Goal: Task Accomplishment & Management: Complete application form

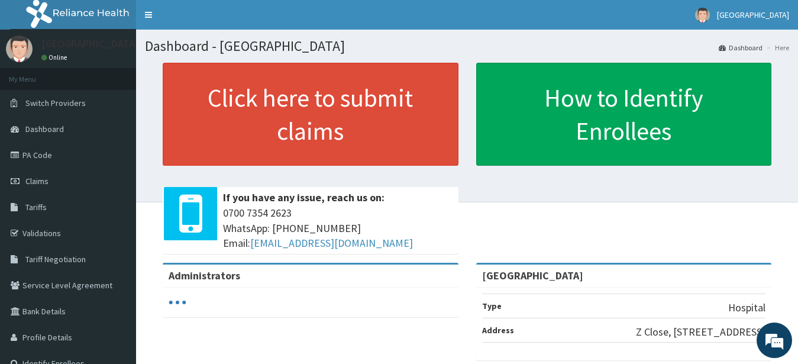
click at [42, 160] on link "PA Code" at bounding box center [68, 155] width 136 height 26
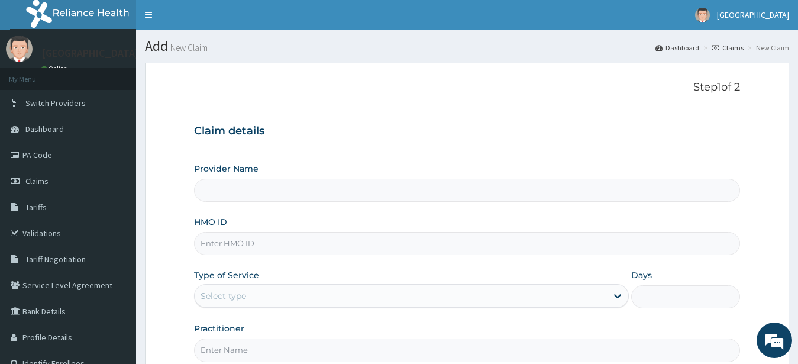
type input "[GEOGRAPHIC_DATA]"
click at [239, 247] on input "HMO ID" at bounding box center [467, 243] width 546 height 23
type input "A"
type input "SSY/10032/A"
click at [250, 298] on div "Select type" at bounding box center [401, 295] width 413 height 19
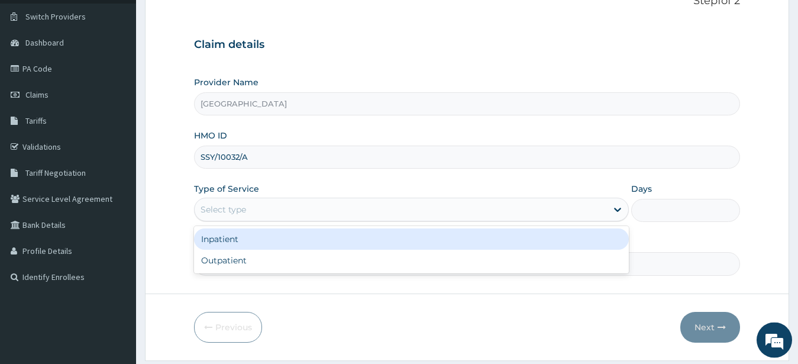
scroll to position [121, 0]
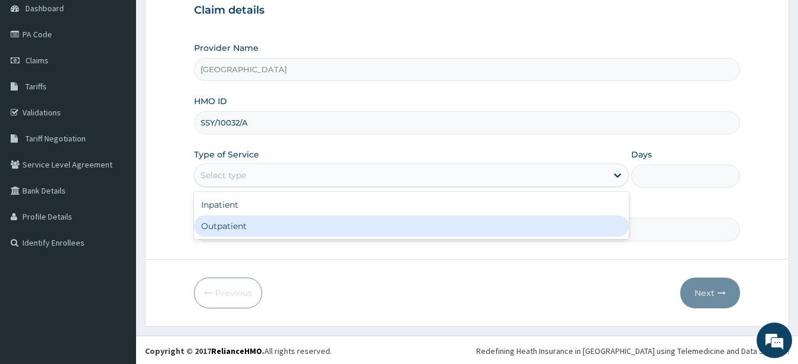
click at [227, 224] on div "Outpatient" at bounding box center [411, 225] width 435 height 21
type input "1"
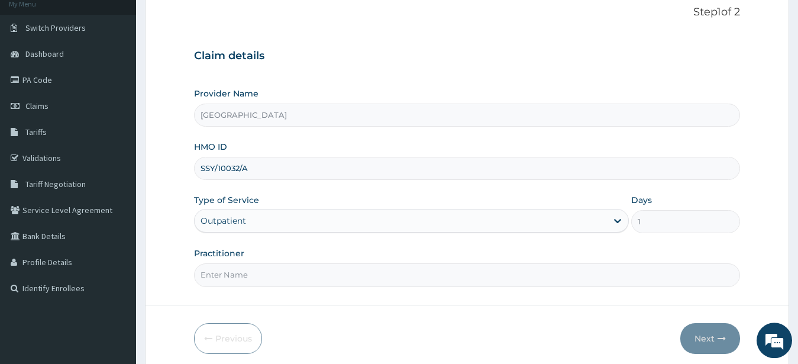
scroll to position [62, 0]
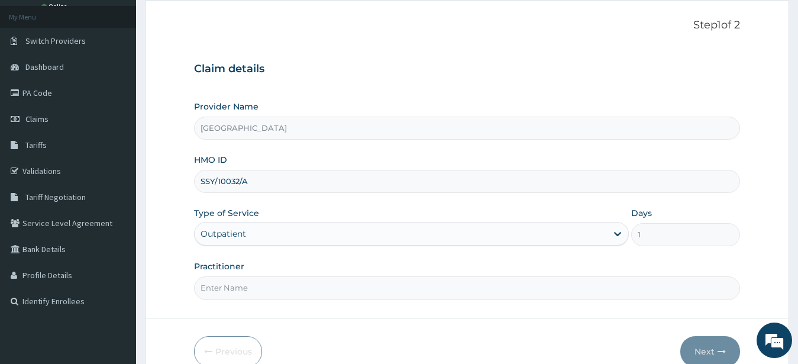
click at [241, 235] on div "Outpatient" at bounding box center [223, 234] width 46 height 12
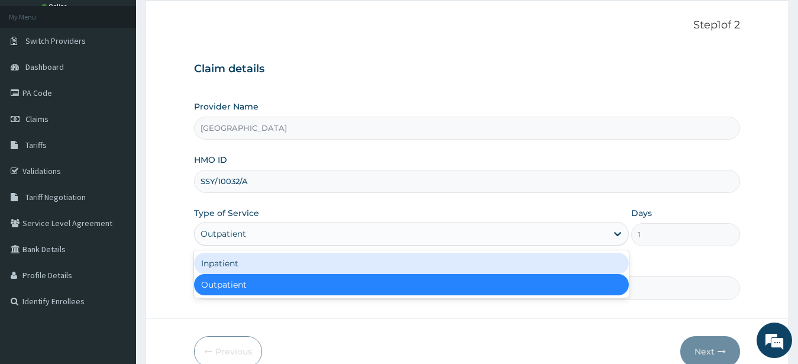
click at [228, 266] on div "Inpatient" at bounding box center [411, 263] width 435 height 21
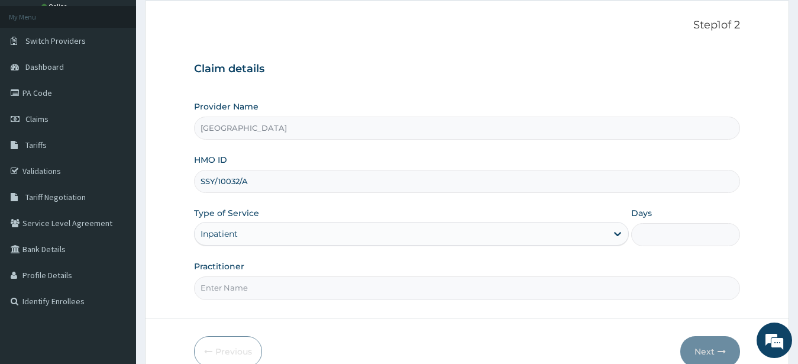
click at [270, 182] on input "SSY/10032/A" at bounding box center [467, 181] width 546 height 23
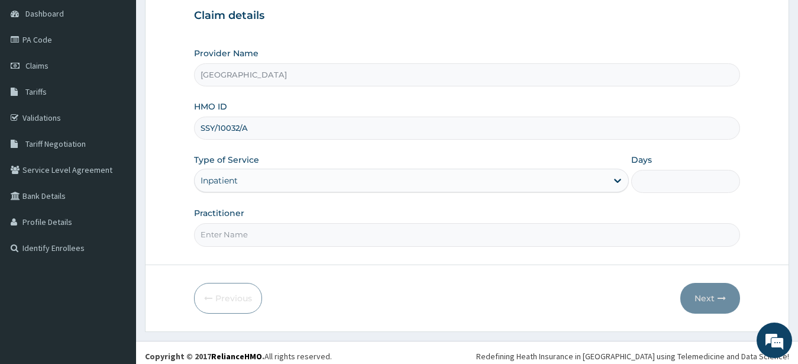
scroll to position [122, 0]
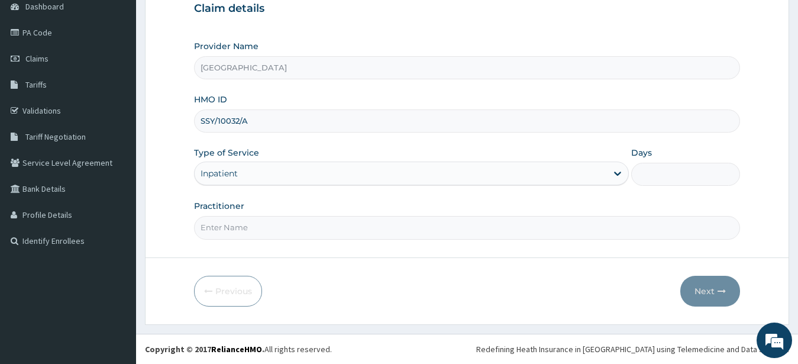
click at [227, 225] on input "Practitioner" at bounding box center [467, 227] width 546 height 23
type input "DR BUCHI"
click at [625, 168] on div at bounding box center [617, 173] width 21 height 21
click at [619, 170] on icon at bounding box center [618, 173] width 12 height 12
click at [669, 170] on input "Days" at bounding box center [685, 174] width 109 height 23
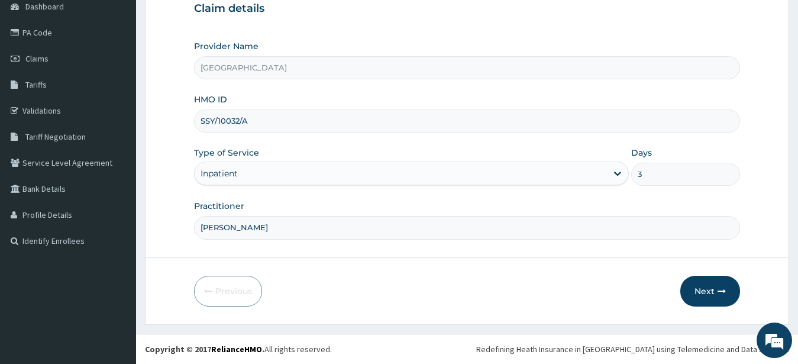
type input "3"
click at [707, 295] on button "Next" at bounding box center [710, 291] width 60 height 31
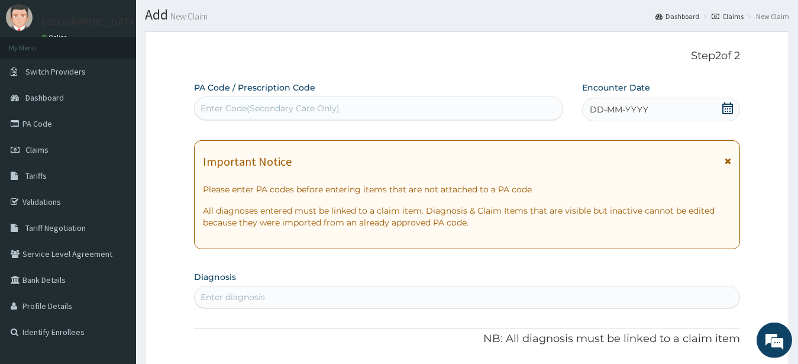
scroll to position [2, 0]
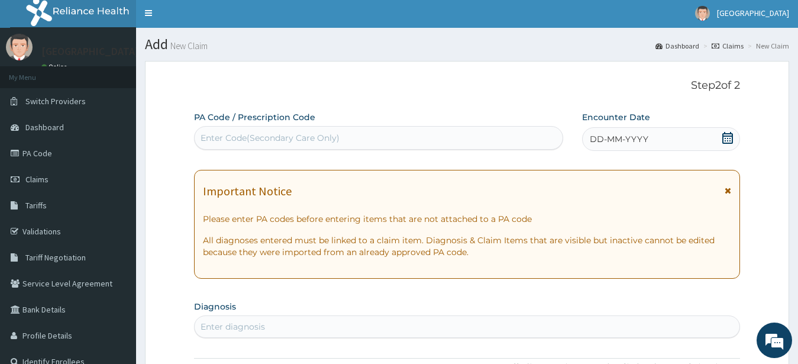
click at [243, 139] on div "Enter Code(Secondary Care Only)" at bounding box center [269, 138] width 139 height 12
paste input "PA/435000"
type input "PA/435000"
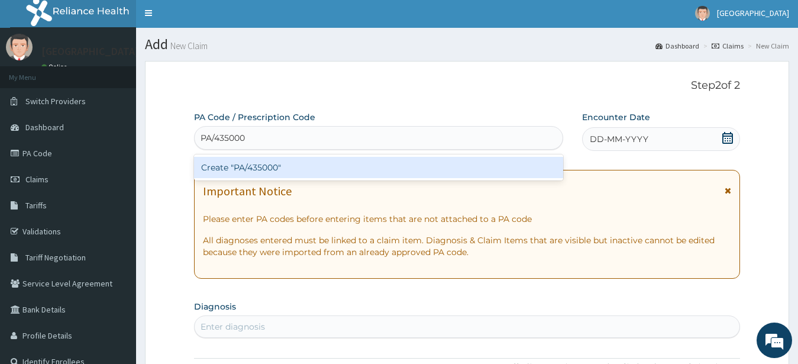
click at [274, 172] on div "Create "PA/435000"" at bounding box center [378, 167] width 369 height 21
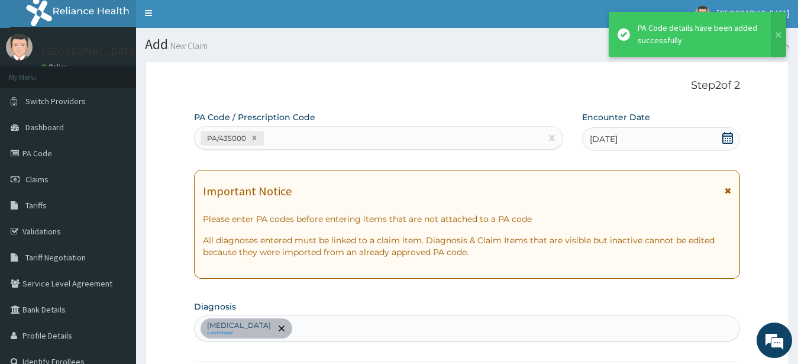
scroll to position [310, 0]
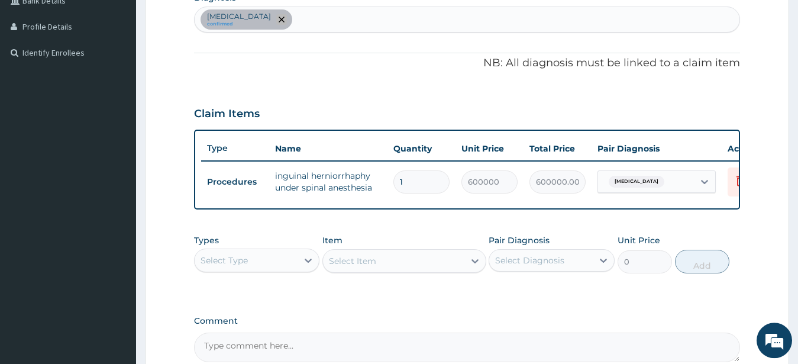
click at [276, 15] on span "remove selection option" at bounding box center [281, 19] width 11 height 11
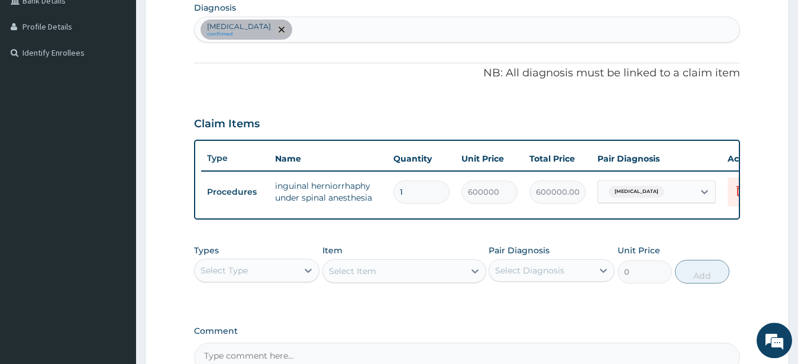
click at [279, 30] on icon "remove selection option" at bounding box center [282, 30] width 6 height 6
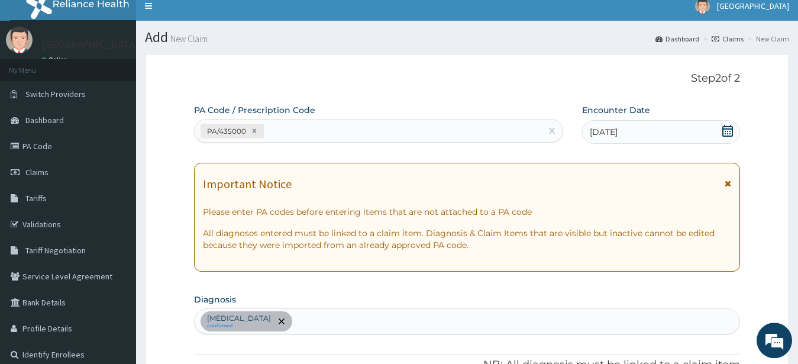
scroll to position [0, 0]
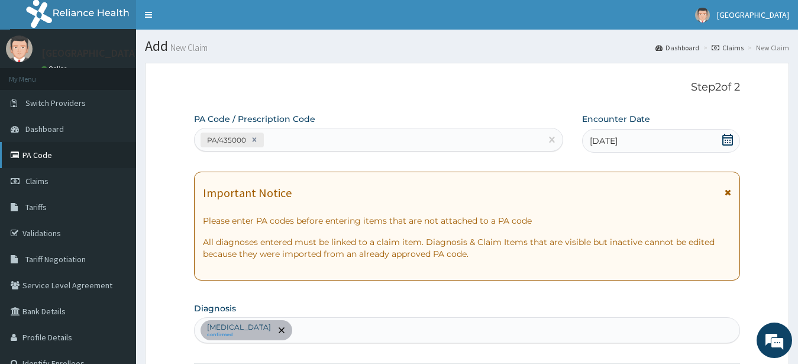
click at [37, 154] on link "PA Code" at bounding box center [68, 155] width 136 height 26
